Goal: Task Accomplishment & Management: Manage account settings

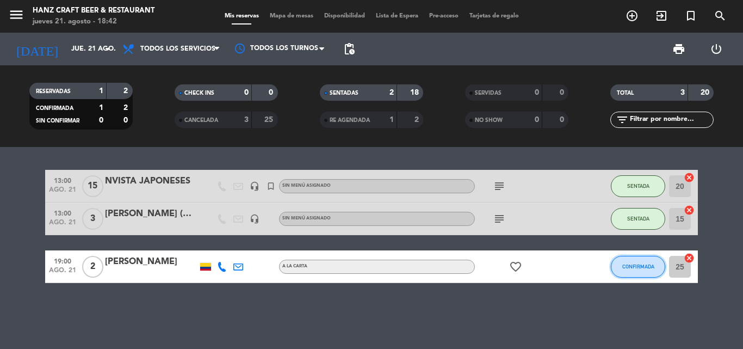
click at [640, 258] on button "CONFIRMADA" at bounding box center [638, 267] width 54 height 22
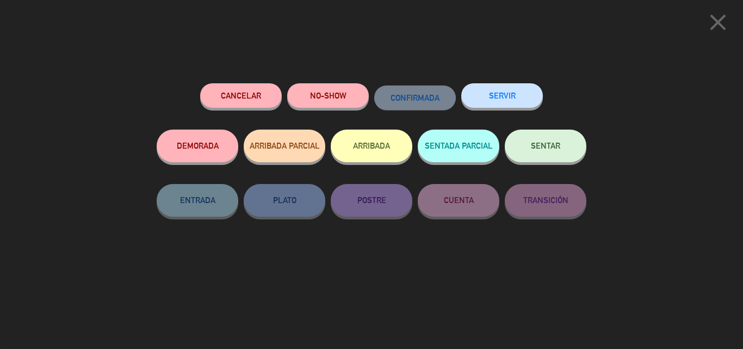
click at [560, 154] on button "SENTAR" at bounding box center [546, 145] width 82 height 33
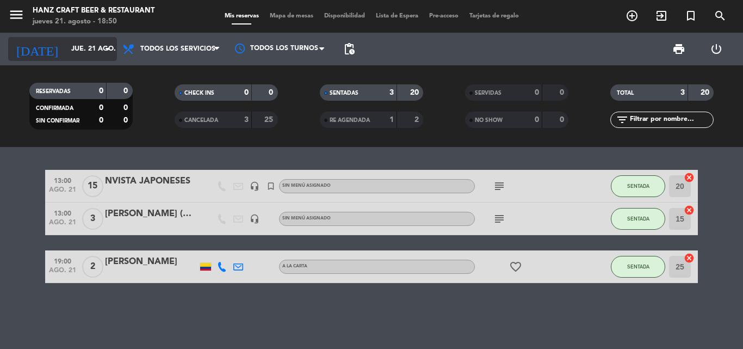
click at [110, 52] on icon "arrow_drop_down" at bounding box center [107, 48] width 13 height 13
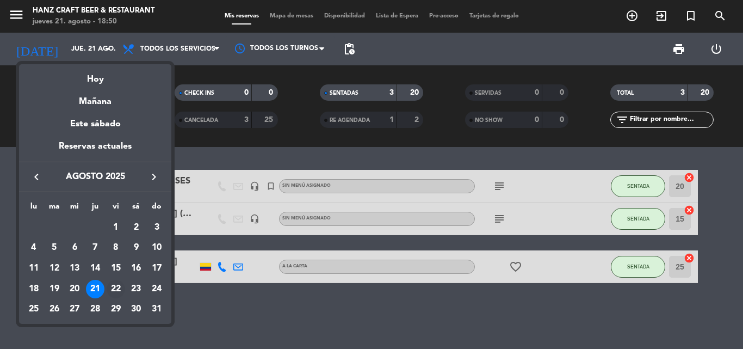
click at [110, 290] on div "22" at bounding box center [116, 288] width 18 height 18
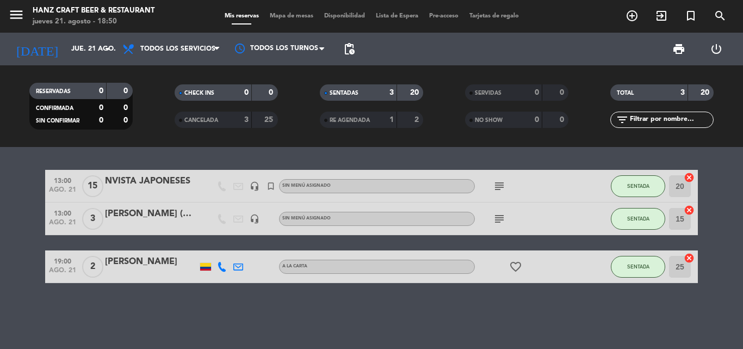
type input "vie. 22 ago."
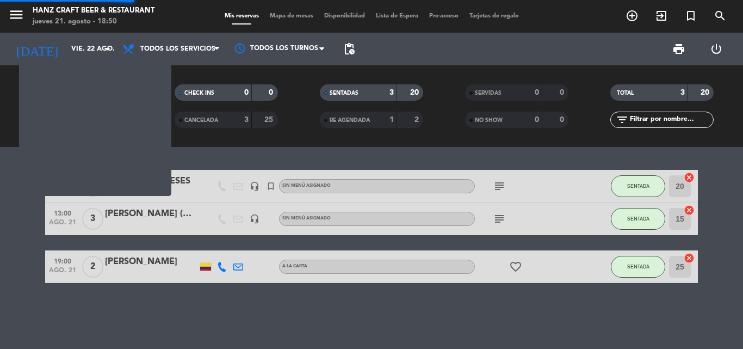
click at [110, 290] on div "13:00 ago. 21 15 NVISTA [DEMOGRAPHIC_DATA] headset_mic turned_in_not Sin menú a…" at bounding box center [371, 248] width 743 height 202
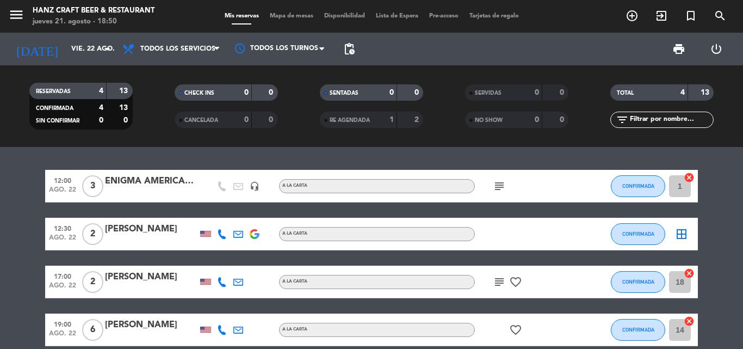
click at [726, 263] on bookings-row "12:00 ago. 22 3 ENIGMA [DEMOGRAPHIC_DATA] headset_mic A la carta subject CONFIR…" at bounding box center [371, 258] width 743 height 176
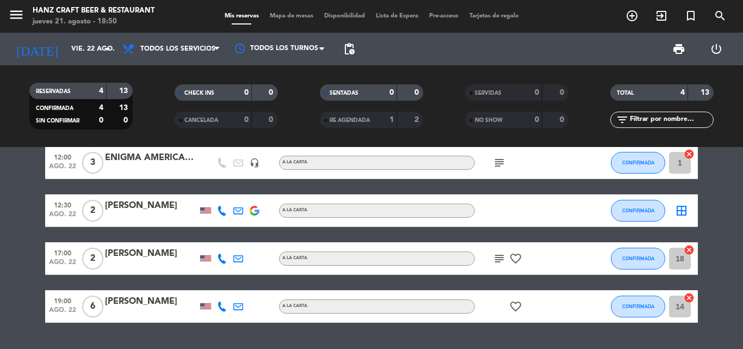
scroll to position [52, 0]
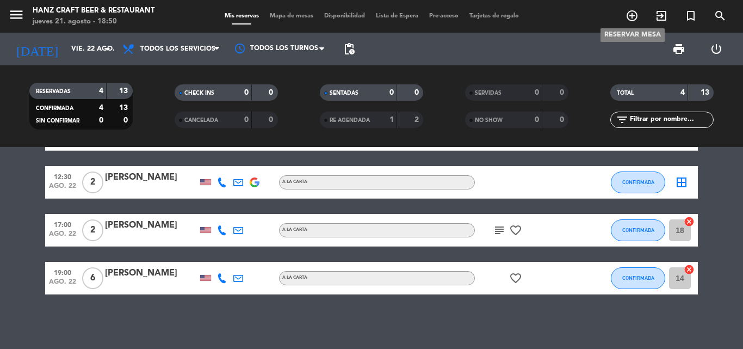
click at [632, 16] on icon "add_circle_outline" at bounding box center [631, 15] width 13 height 13
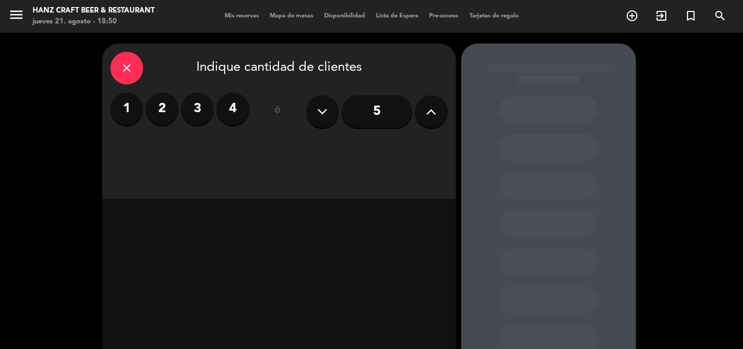
click at [160, 115] on label "2" at bounding box center [162, 108] width 33 height 33
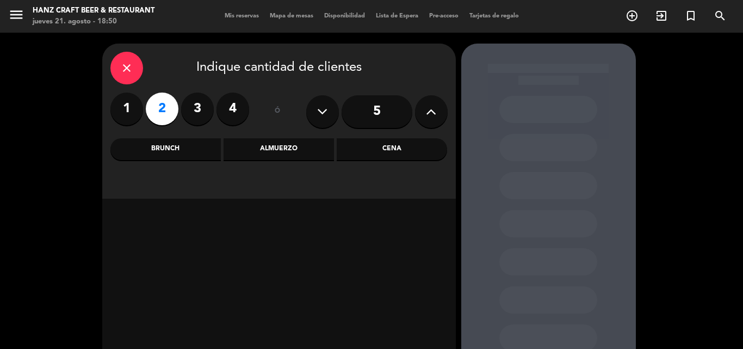
click at [385, 151] on div "Cena" at bounding box center [392, 149] width 110 height 22
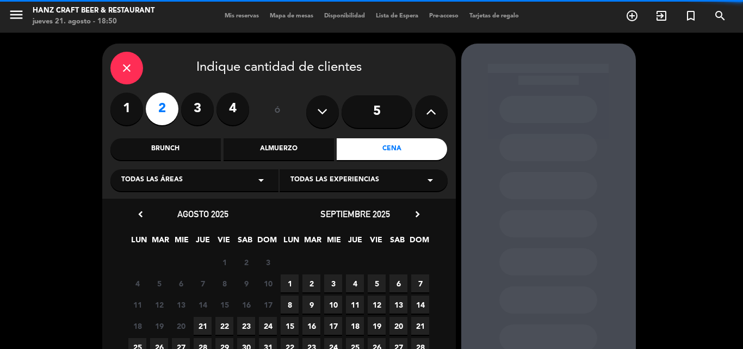
click at [260, 181] on icon "arrow_drop_down" at bounding box center [260, 179] width 13 height 13
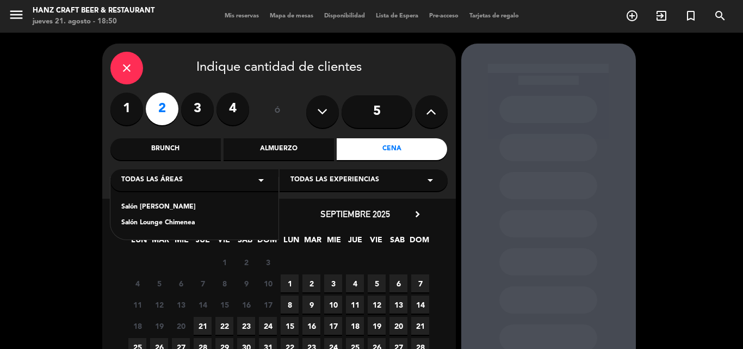
click at [155, 209] on div "Salón [PERSON_NAME]" at bounding box center [194, 207] width 146 height 11
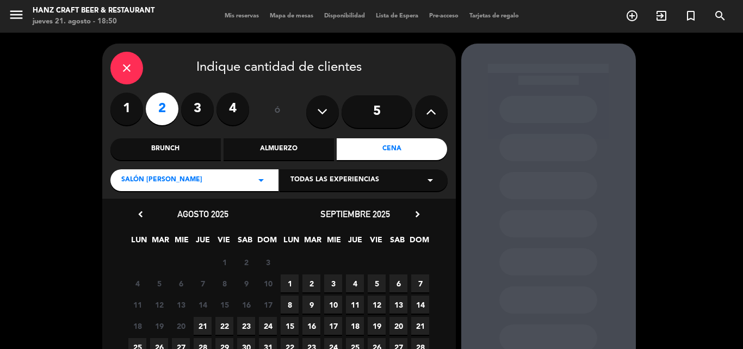
click at [431, 183] on icon "arrow_drop_down" at bounding box center [430, 179] width 13 height 13
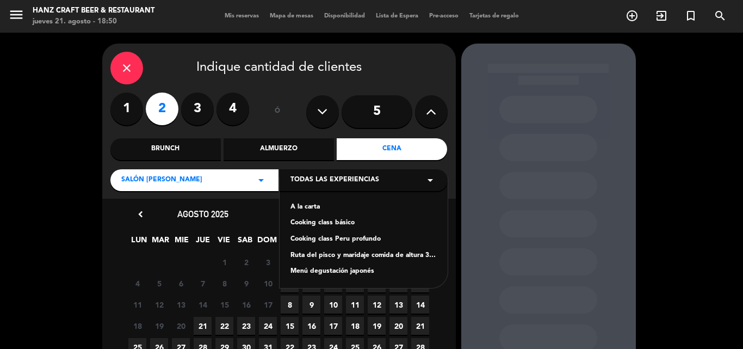
click at [296, 206] on div "A la carta" at bounding box center [363, 207] width 146 height 11
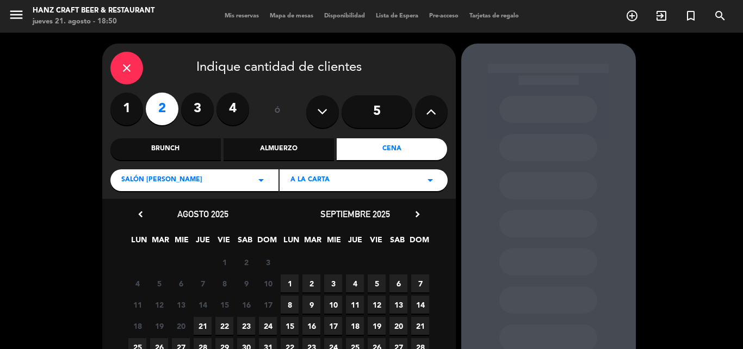
click at [222, 325] on span "22" at bounding box center [224, 325] width 18 height 18
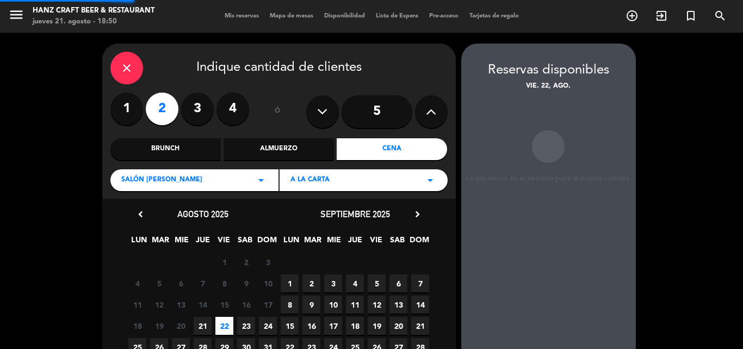
scroll to position [43, 0]
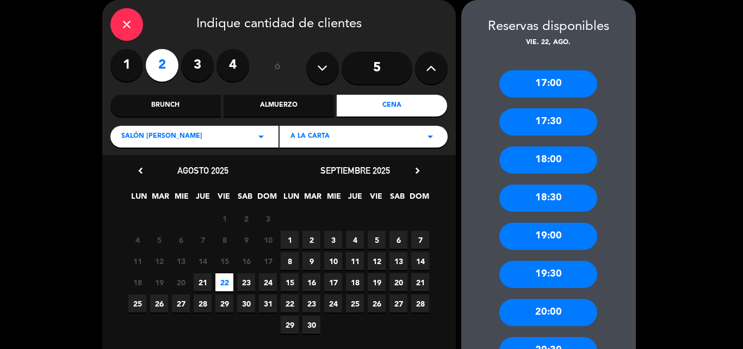
click at [556, 237] on div "19:00" at bounding box center [548, 235] width 98 height 27
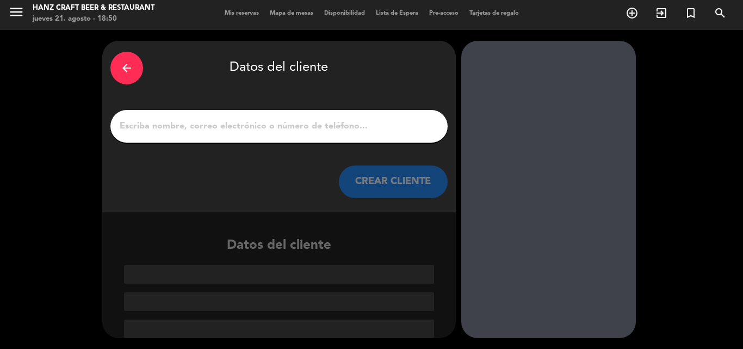
scroll to position [3, 0]
click at [211, 122] on input "1" at bounding box center [279, 126] width 321 height 15
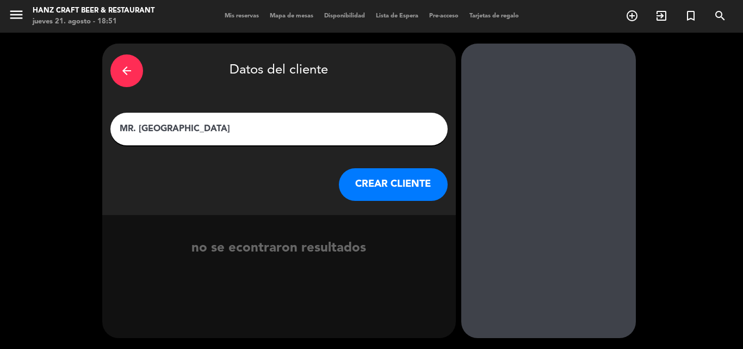
type input "MR. [GEOGRAPHIC_DATA]"
click at [426, 182] on button "CREAR CLIENTE" at bounding box center [393, 184] width 109 height 33
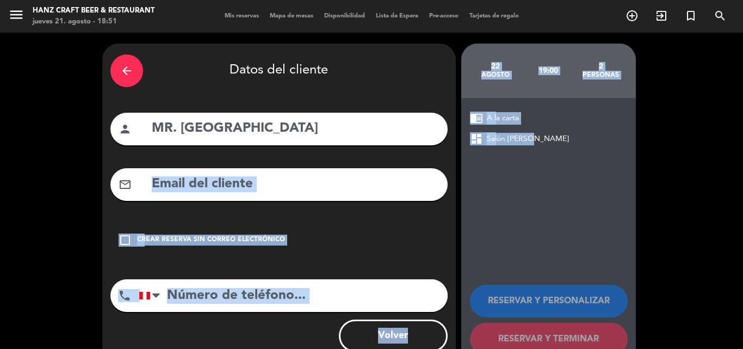
drag, startPoint x: 488, startPoint y: 192, endPoint x: 263, endPoint y: 237, distance: 230.0
click at [264, 237] on div "arrow_back Datos del cliente person MR. KYRI mail_outline check_box_outline_bla…" at bounding box center [371, 206] width 743 height 346
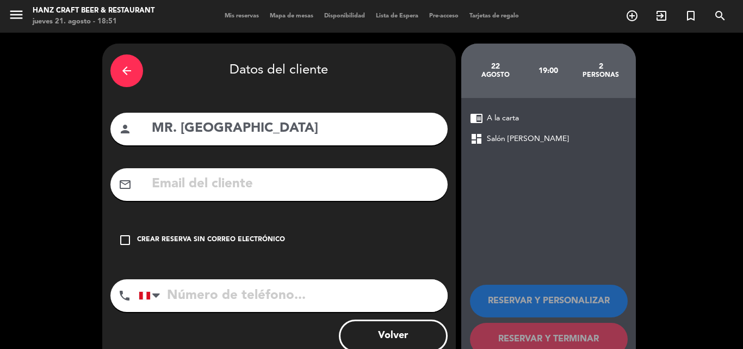
click at [122, 238] on icon "check_box_outline_blank" at bounding box center [125, 239] width 13 height 13
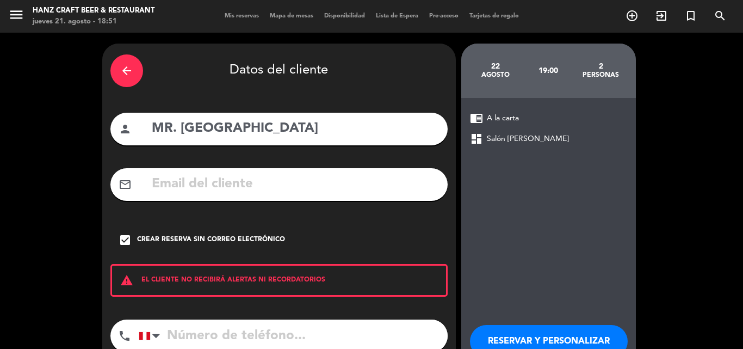
click at [512, 333] on button "RESERVAR Y PERSONALIZAR" at bounding box center [549, 341] width 158 height 33
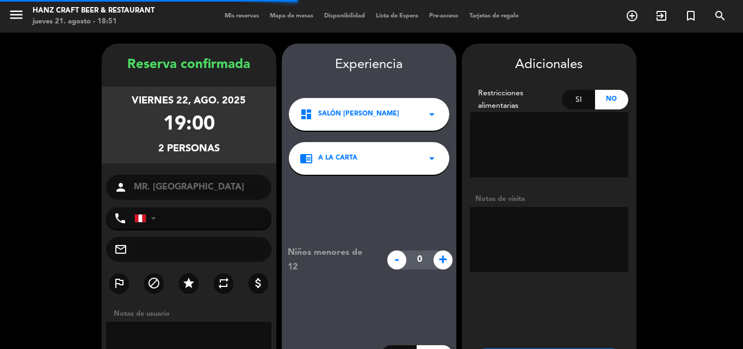
scroll to position [43, 0]
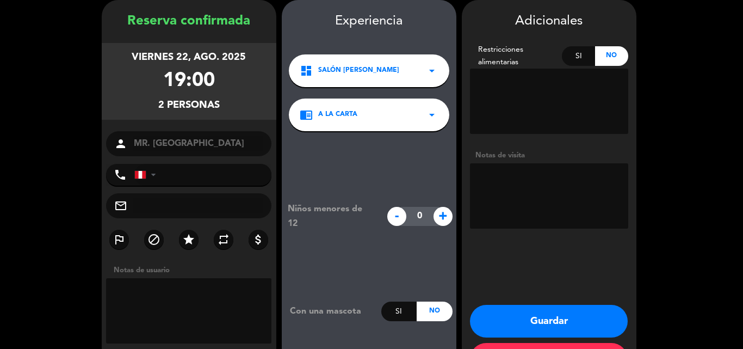
click at [487, 176] on textarea at bounding box center [549, 195] width 158 height 65
click at [525, 177] on textarea at bounding box center [549, 195] width 158 height 65
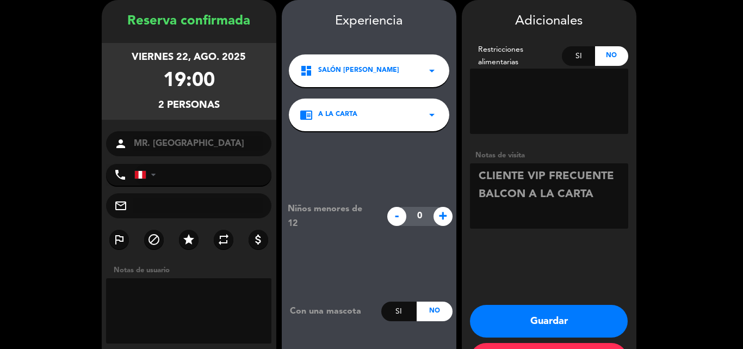
type textarea "CLIENTE VIP FRECUENTE BALCON A LA CARTA"
click at [547, 322] on button "Guardar" at bounding box center [549, 320] width 158 height 33
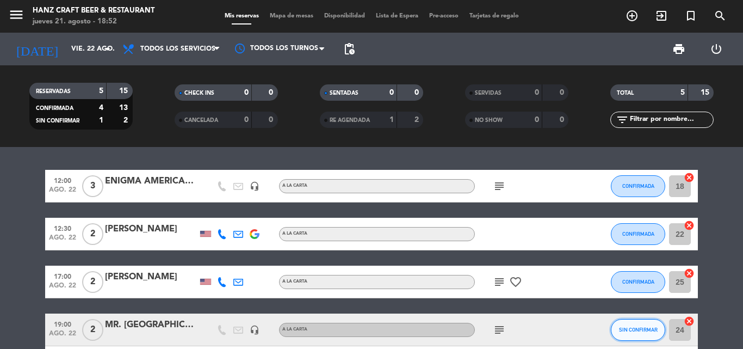
click at [646, 328] on span "SIN CONFIRMAR" at bounding box center [638, 329] width 39 height 6
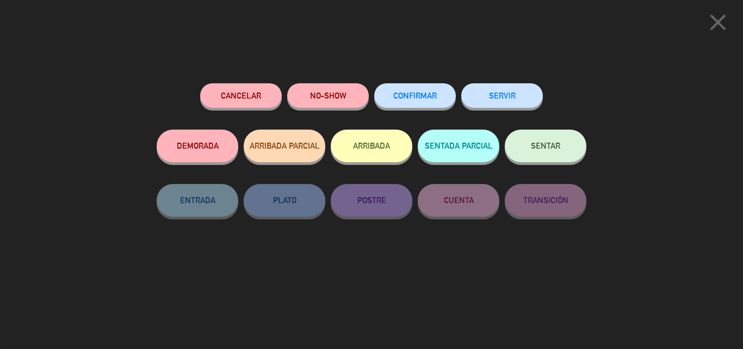
click at [431, 105] on button "CONFIRMAR" at bounding box center [415, 95] width 82 height 24
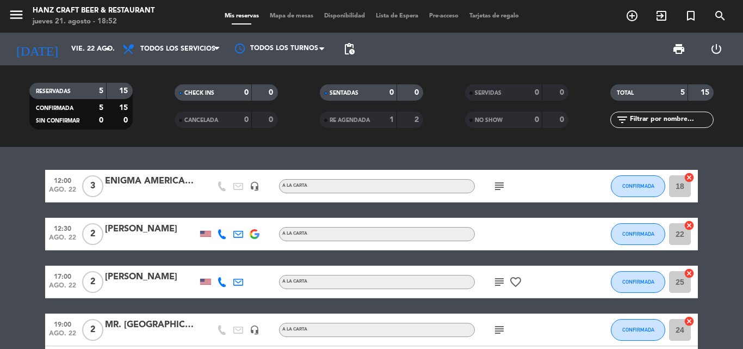
click at [727, 237] on bookings-row "12:00 ago. 22 3 ENIGMA [DEMOGRAPHIC_DATA] headset_mic A la carta subject CONFIR…" at bounding box center [371, 274] width 743 height 209
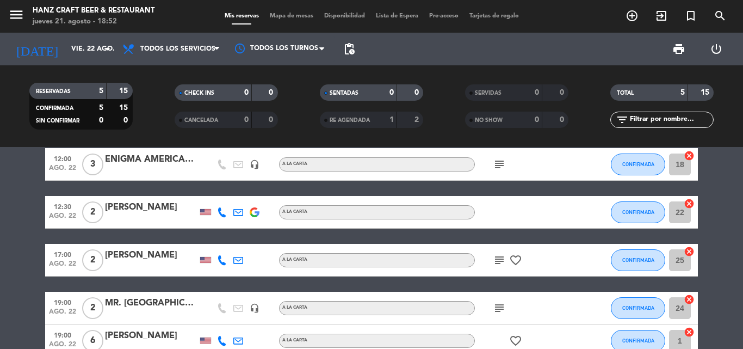
scroll to position [43, 0]
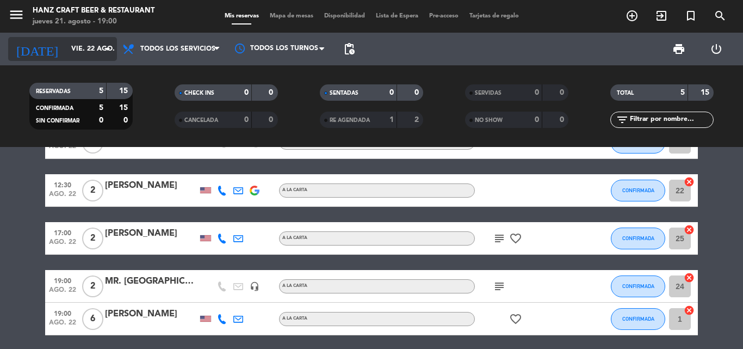
click at [104, 48] on icon "arrow_drop_down" at bounding box center [107, 48] width 13 height 13
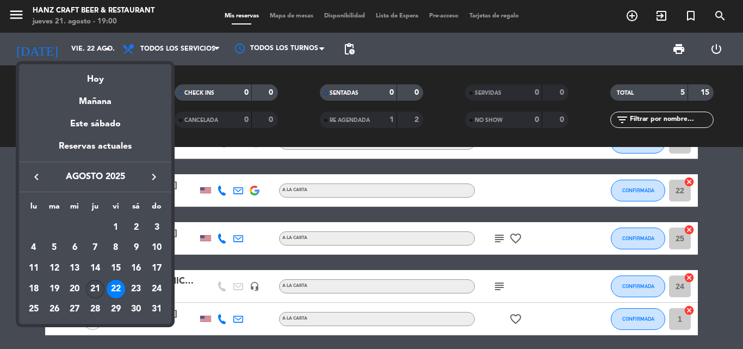
click at [92, 293] on div "21" at bounding box center [95, 288] width 18 height 18
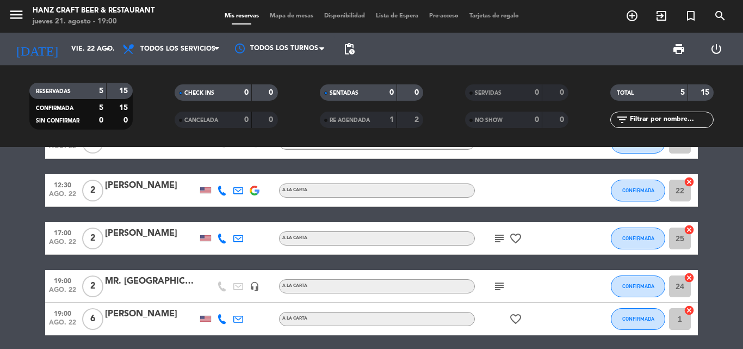
type input "jue. 21 ago."
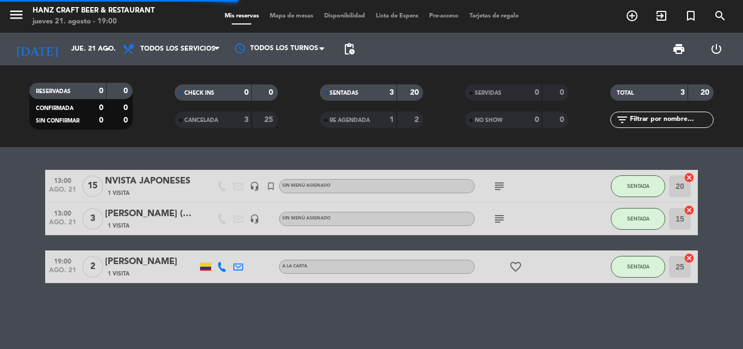
scroll to position [0, 0]
click at [714, 276] on bookings-row "13:00 ago. 21 15 NVISTA [DEMOGRAPHIC_DATA] 1 Visita headset_mic turned_in_not […" at bounding box center [371, 226] width 743 height 113
click at [337, 161] on div "13:00 ago. 21 15 NVISTA [DEMOGRAPHIC_DATA] 1 Visita headset_mic turned_in_not […" at bounding box center [371, 248] width 743 height 202
click at [515, 265] on icon "favorite_border" at bounding box center [515, 266] width 13 height 13
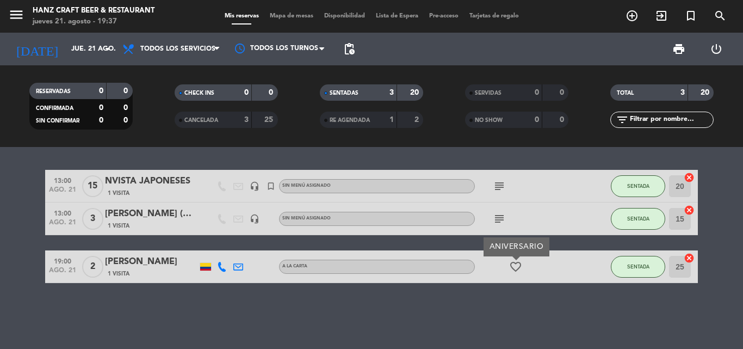
click at [515, 265] on icon "favorite_border" at bounding box center [515, 266] width 13 height 13
click at [515, 266] on icon "favorite_border" at bounding box center [515, 266] width 13 height 13
click at [238, 266] on icon at bounding box center [238, 267] width 10 height 10
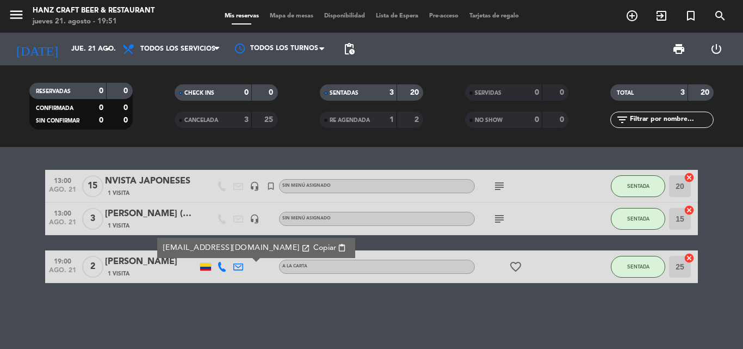
click at [258, 331] on div "13:00 ago. 21 15 NVISTA [DEMOGRAPHIC_DATA] 1 Visita headset_mic turned_in_not […" at bounding box center [371, 248] width 743 height 202
